Goal: Information Seeking & Learning: Understand process/instructions

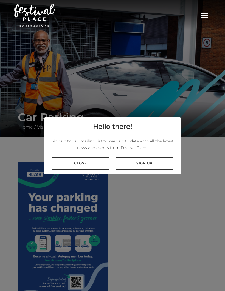
click at [86, 170] on link "Close" at bounding box center [80, 163] width 57 height 12
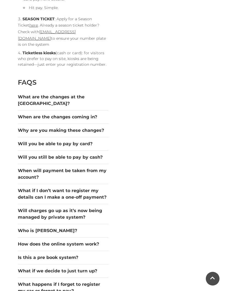
scroll to position [570, 0]
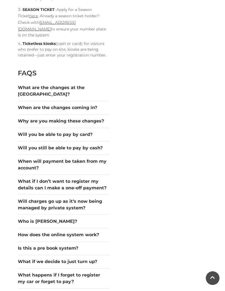
click at [28, 225] on button "Who is [PERSON_NAME]?" at bounding box center [63, 222] width 90 height 7
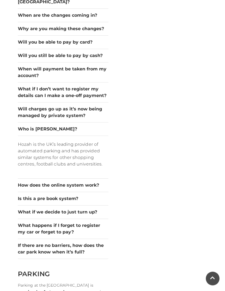
scroll to position [663, 0]
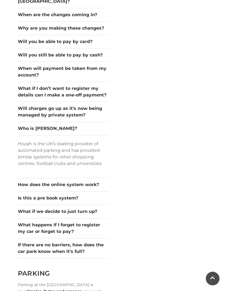
click at [24, 202] on button "Is this a pre book system?" at bounding box center [63, 198] width 90 height 7
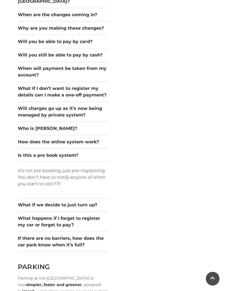
click at [25, 208] on button "What if we decide to just turn up?" at bounding box center [63, 205] width 90 height 7
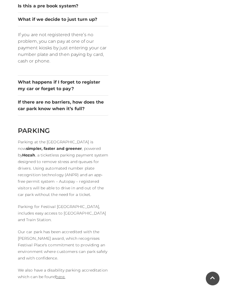
scroll to position [802, 0]
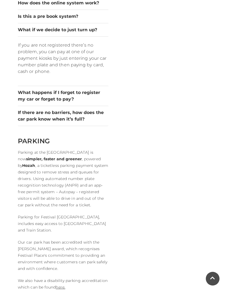
click at [29, 122] on button "If there are no barriers, how does the car park know when it’s full?" at bounding box center [63, 115] width 90 height 13
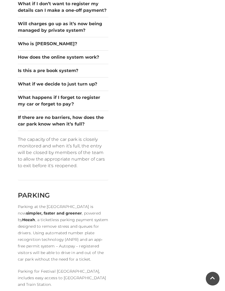
scroll to position [747, 0]
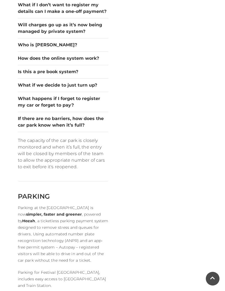
click at [32, 108] on button "What happens if I forget to register my car or forget to pay?" at bounding box center [63, 101] width 90 height 13
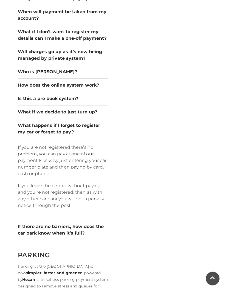
scroll to position [718, 0]
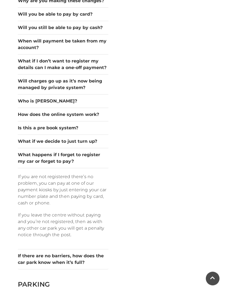
click at [34, 91] on button "Will charges go up as it’s now being managed by private system?" at bounding box center [63, 84] width 90 height 13
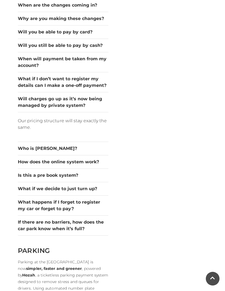
scroll to position [673, 0]
click at [34, 69] on button "When will payment be taken from my account?" at bounding box center [63, 62] width 90 height 13
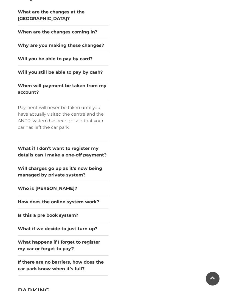
scroll to position [643, 0]
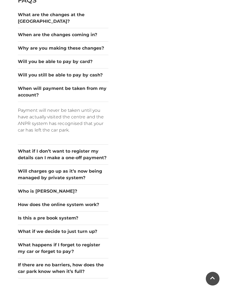
click at [29, 78] on button "Will you still be able to pay by cash?" at bounding box center [63, 75] width 90 height 7
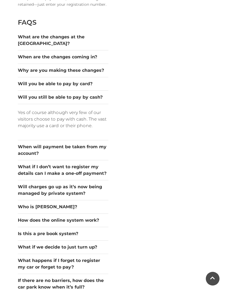
scroll to position [621, 0]
click at [28, 87] on button "Will you be able to pay by card?" at bounding box center [63, 84] width 90 height 7
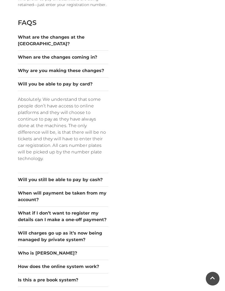
click at [30, 74] on button "Why are you making these changes?" at bounding box center [63, 70] width 90 height 7
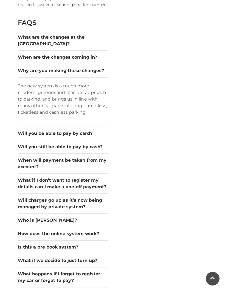
click at [30, 61] on button "When are the changes coming in?" at bounding box center [63, 57] width 90 height 7
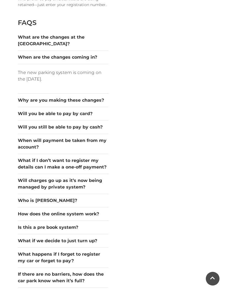
click at [27, 47] on button "What are the changes at the [GEOGRAPHIC_DATA]?" at bounding box center [63, 40] width 90 height 13
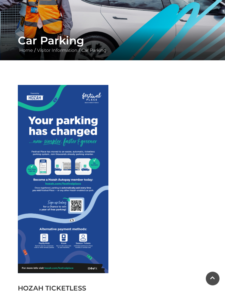
scroll to position [0, 0]
